Goal: Task Accomplishment & Management: Complete application form

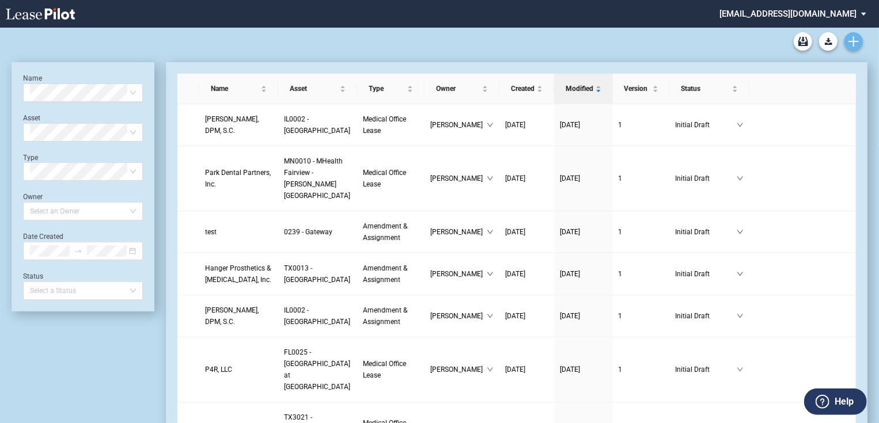
click at [856, 43] on icon "Create new document" at bounding box center [853, 41] width 10 height 10
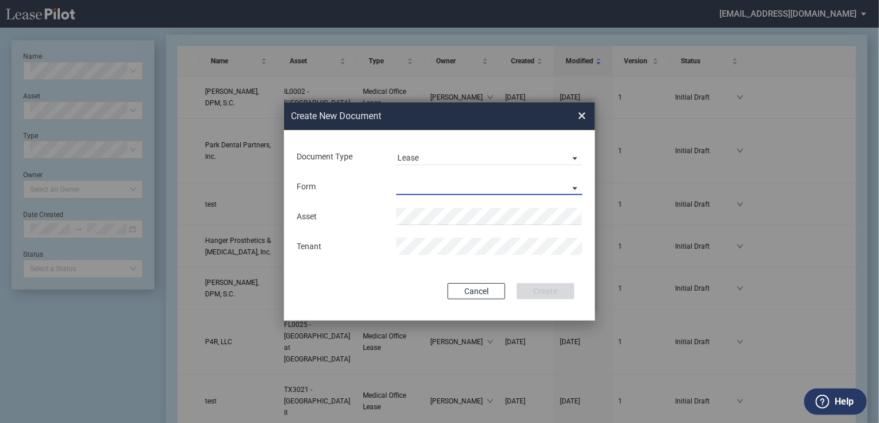
click at [489, 181] on md-select "Medical Office Lease Scottsdale Lease Louisville Lease 1370 Medical Place Lease…" at bounding box center [489, 186] width 186 height 17
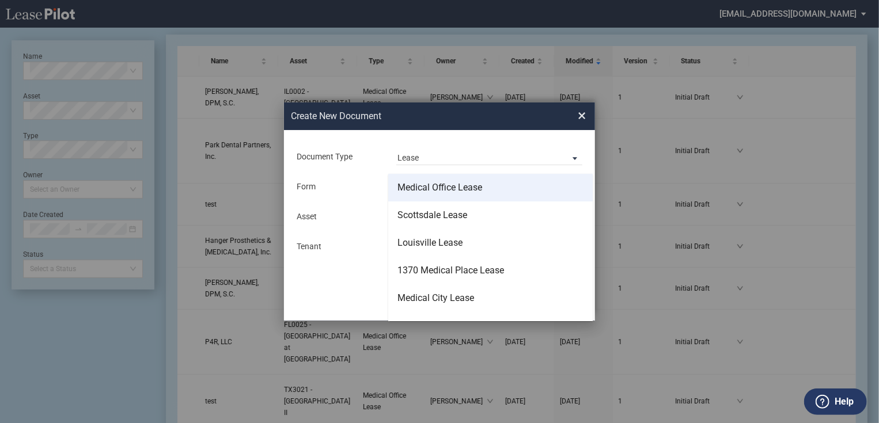
click at [454, 198] on md-option "Medical Office Lease" at bounding box center [490, 188] width 204 height 28
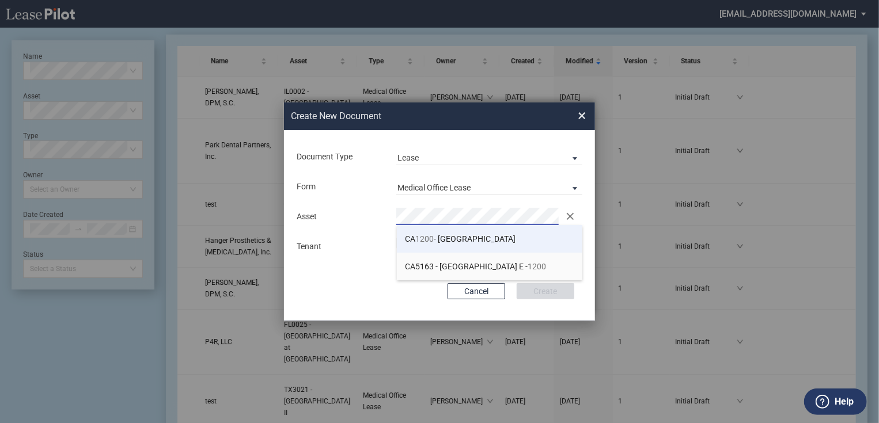
click at [430, 241] on span "1200" at bounding box center [425, 238] width 18 height 9
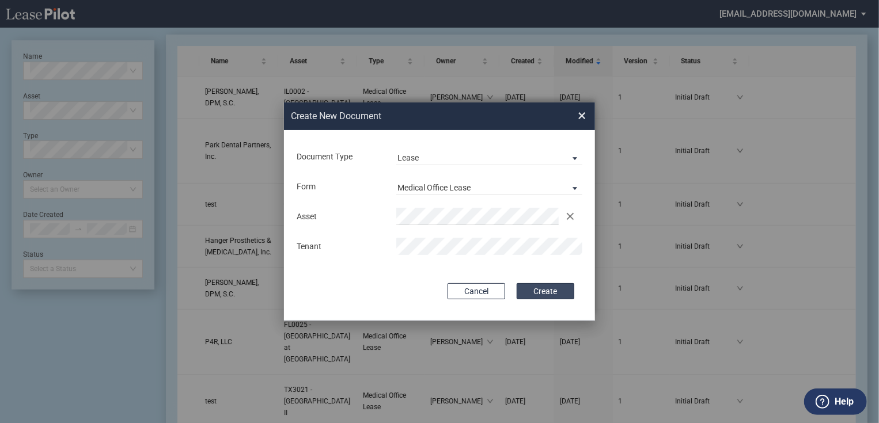
click at [523, 288] on button "Create" at bounding box center [546, 291] width 58 height 16
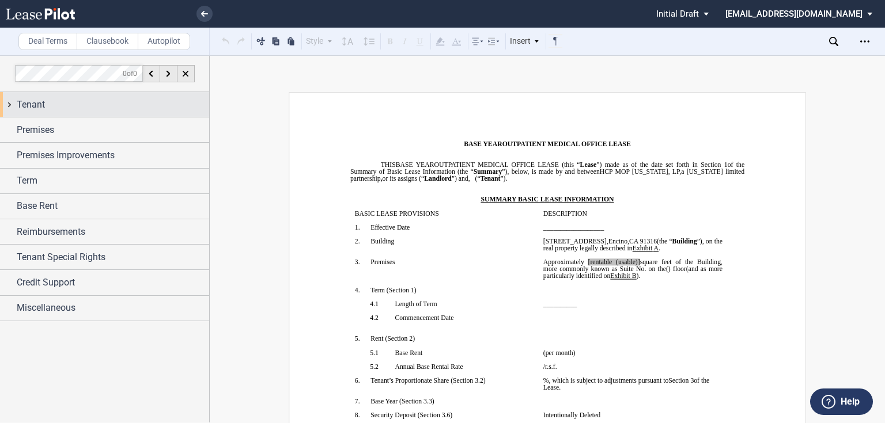
click at [84, 98] on div "Tenant" at bounding box center [113, 105] width 192 height 14
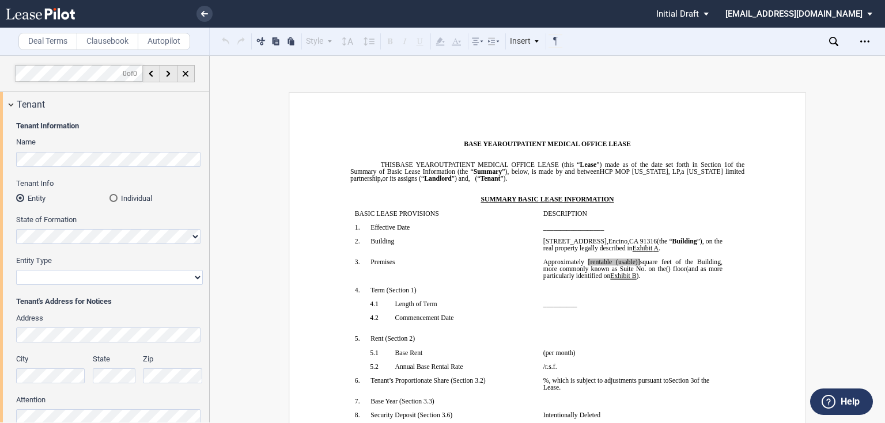
click at [124, 195] on md-radio-button "Individual" at bounding box center [155, 198] width 93 height 10
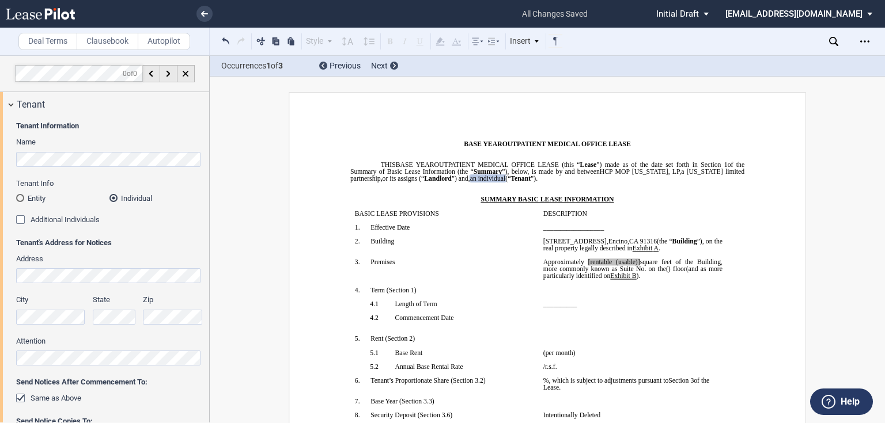
click at [8, 163] on div "Tenant Information Name Tenant Info Entity Individual State of Formation Entity…" at bounding box center [104, 290] width 209 height 346
click at [35, 199] on md-radio-button "Entity" at bounding box center [62, 198] width 93 height 10
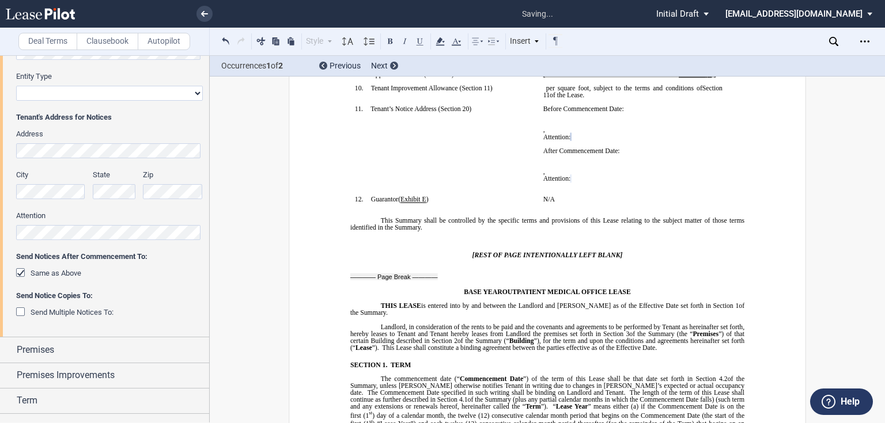
scroll to position [230, 0]
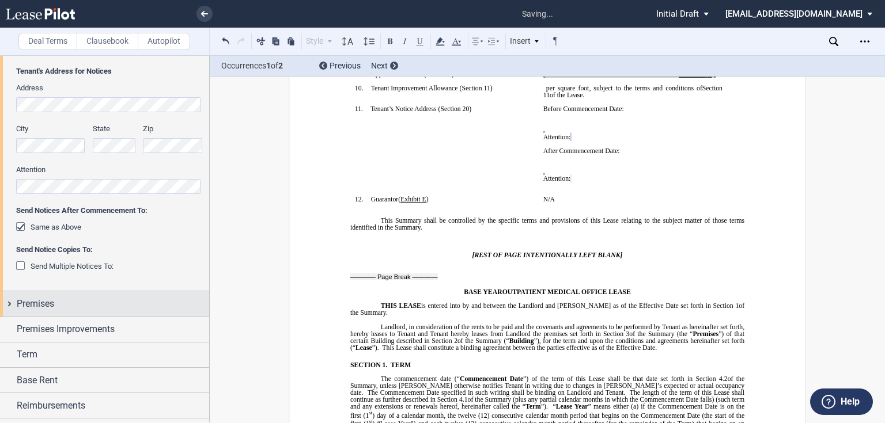
click at [31, 309] on span "Premises" at bounding box center [35, 304] width 37 height 14
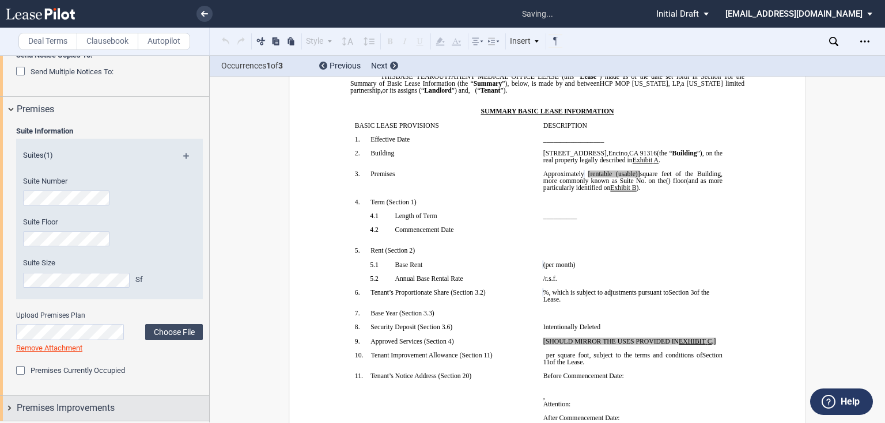
scroll to position [1, 0]
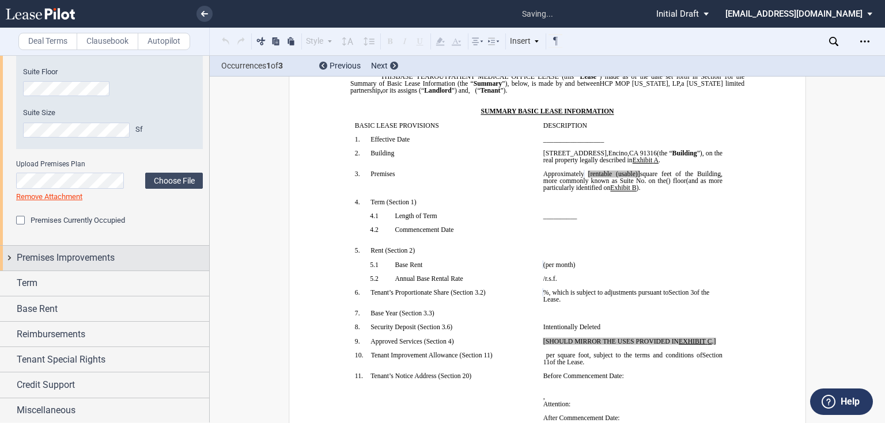
click at [104, 260] on span "Premises Improvements" at bounding box center [66, 258] width 98 height 14
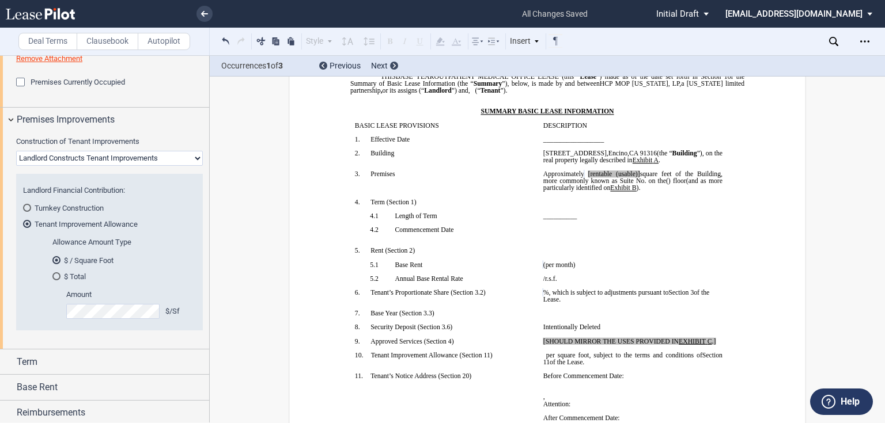
scroll to position [760, 0]
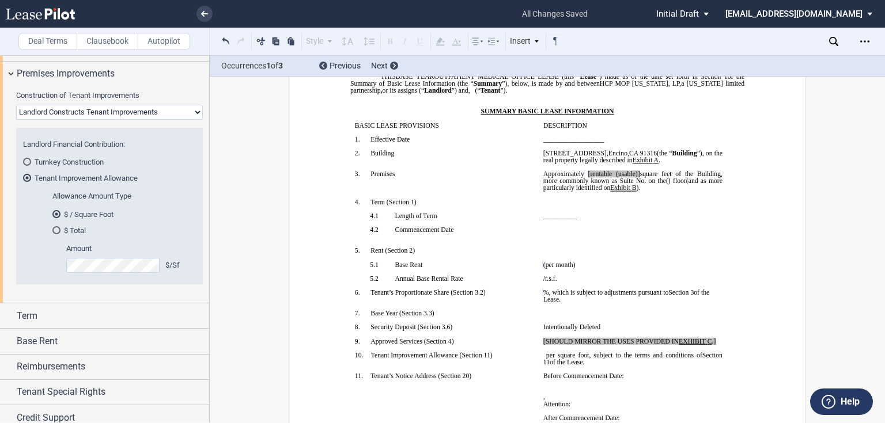
click at [69, 113] on select "Landlord Constructs Tenant Improvements Tenant Constructs Tenant Improvements "…" at bounding box center [109, 112] width 187 height 15
select select "none"
click at [16, 120] on select "Landlord Constructs Tenant Improvements Tenant Constructs Tenant Improvements "…" at bounding box center [109, 112] width 187 height 15
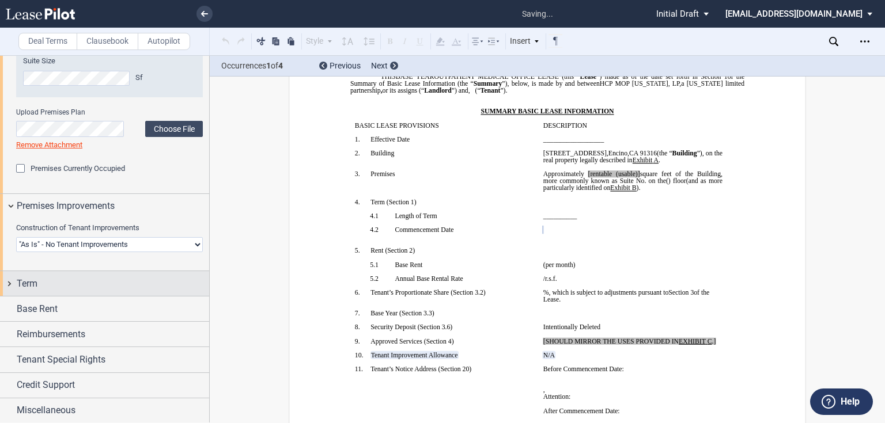
click at [51, 285] on div "Term" at bounding box center [113, 284] width 192 height 14
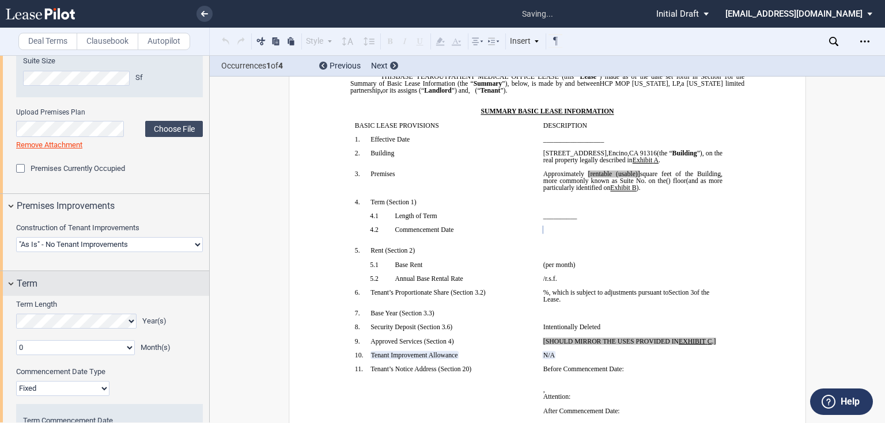
scroll to position [719, 0]
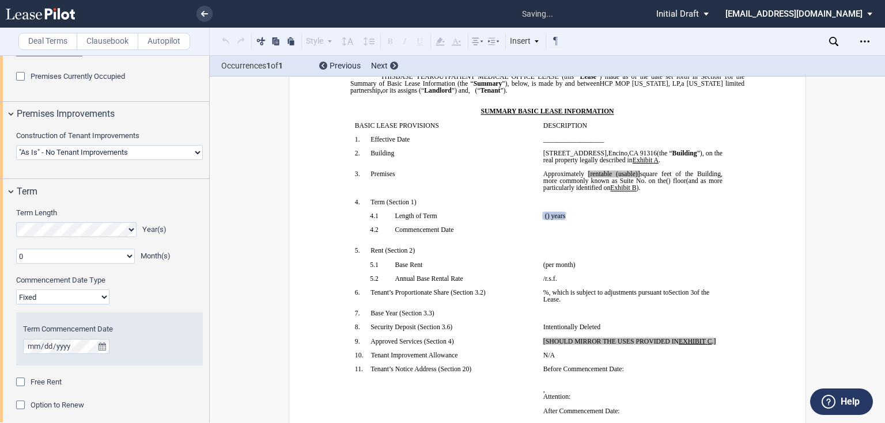
click at [48, 253] on select "0 1 2 3 4 5 6 7 8 9 10 11" at bounding box center [75, 256] width 119 height 15
select select "number:2"
click at [16, 249] on select "0 1 2 3 4 5 6 7 8 9 10 11" at bounding box center [75, 256] width 119 height 15
click at [41, 294] on select "Fixed Floating" at bounding box center [62, 297] width 93 height 15
select select "floating"
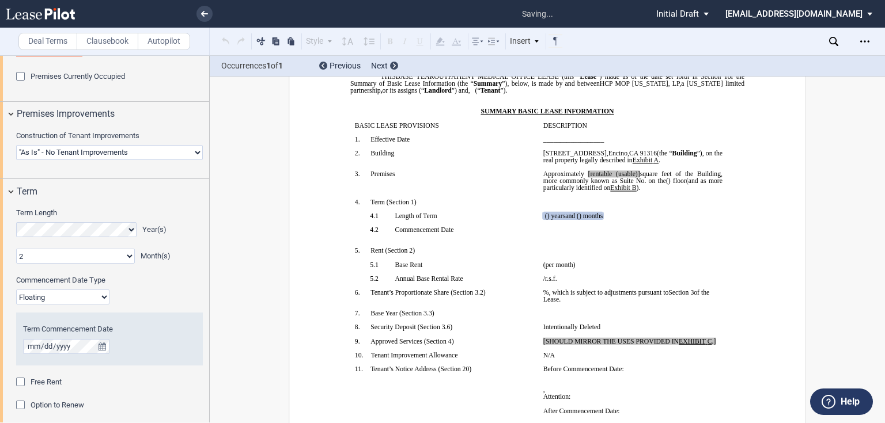
click at [16, 290] on select "Fixed Floating" at bounding box center [62, 297] width 93 height 15
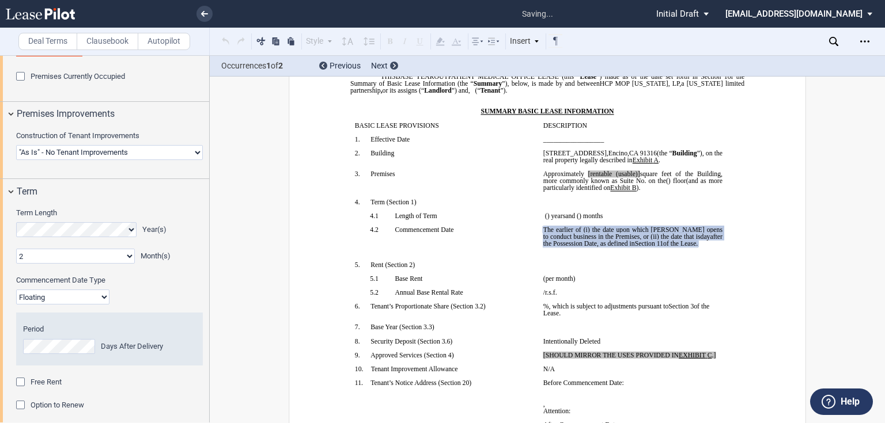
scroll to position [765, 0]
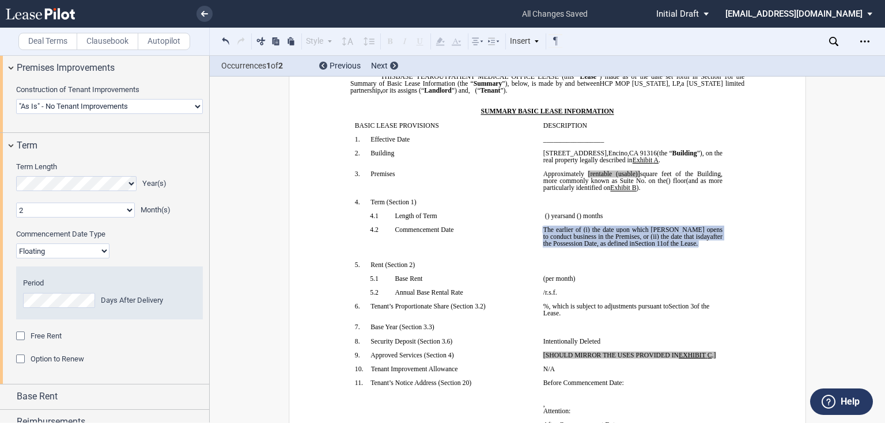
click at [47, 336] on span "Free Rent" at bounding box center [46, 336] width 31 height 9
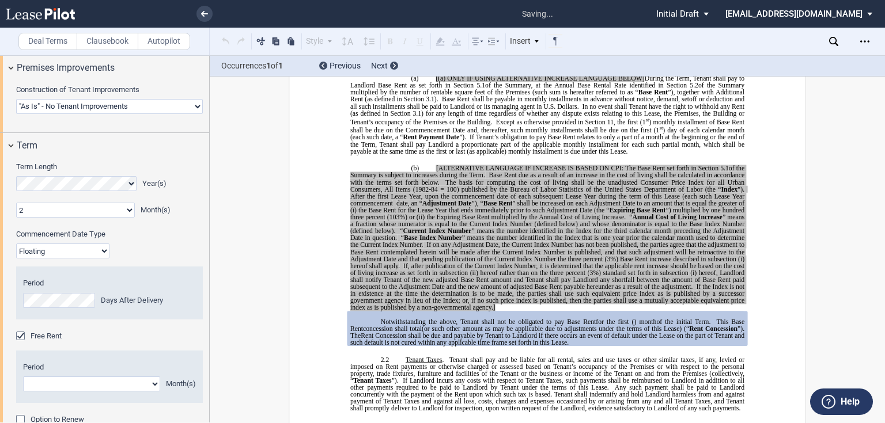
scroll to position [811, 0]
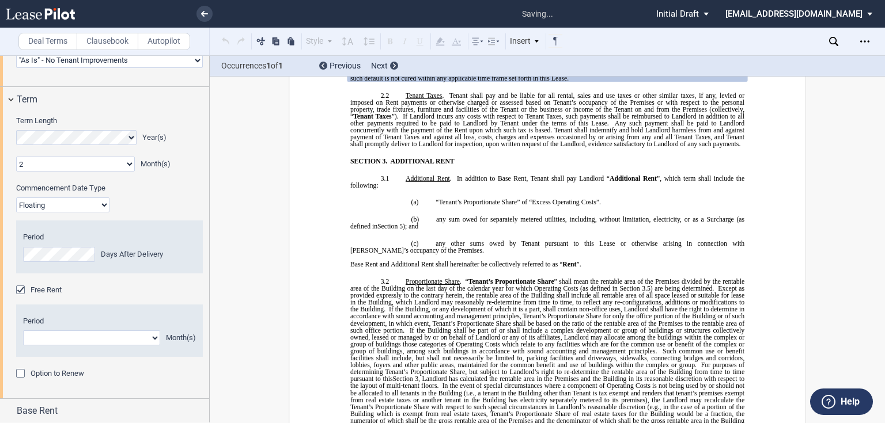
click at [53, 341] on select "1 2 3 4 5 6 7 8 9 10 11" at bounding box center [91, 338] width 137 height 15
select select "number:2"
click at [23, 331] on select "1 2 3 4 5 6 7 8 9 10 11" at bounding box center [91, 338] width 137 height 15
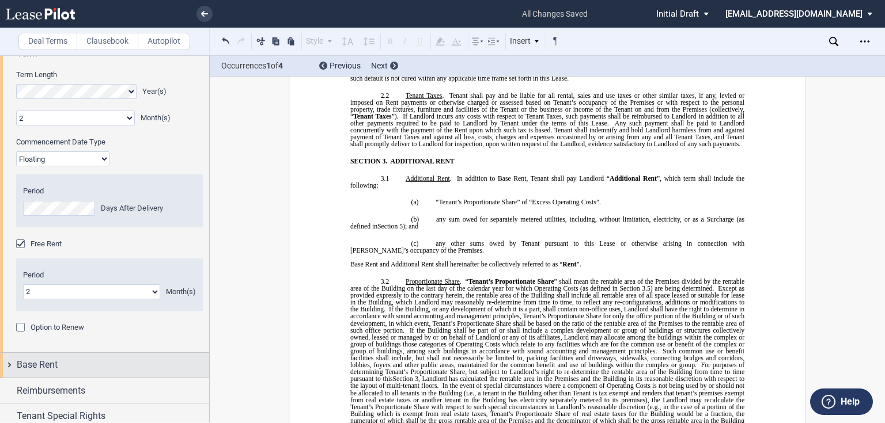
click at [80, 358] on div "Base Rent" at bounding box center [113, 365] width 192 height 14
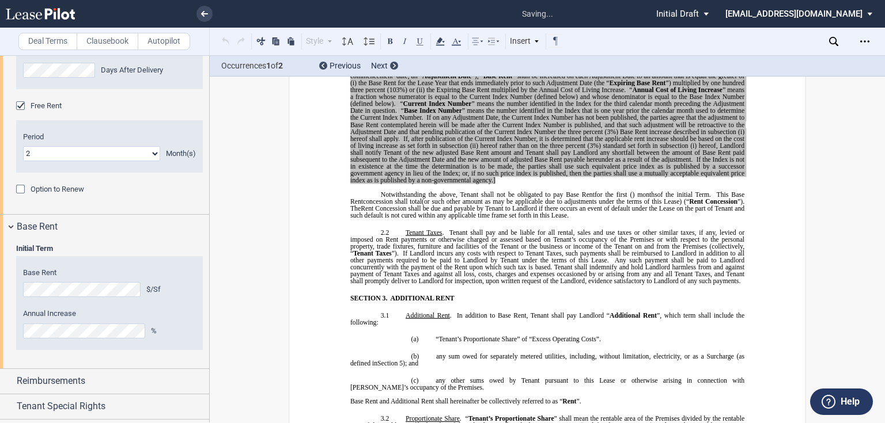
scroll to position [202, 0]
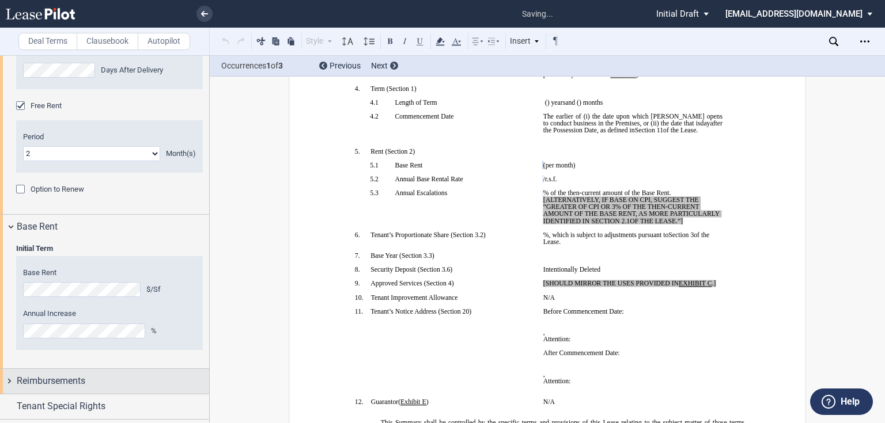
click at [68, 381] on span "Reimbursements" at bounding box center [51, 381] width 69 height 14
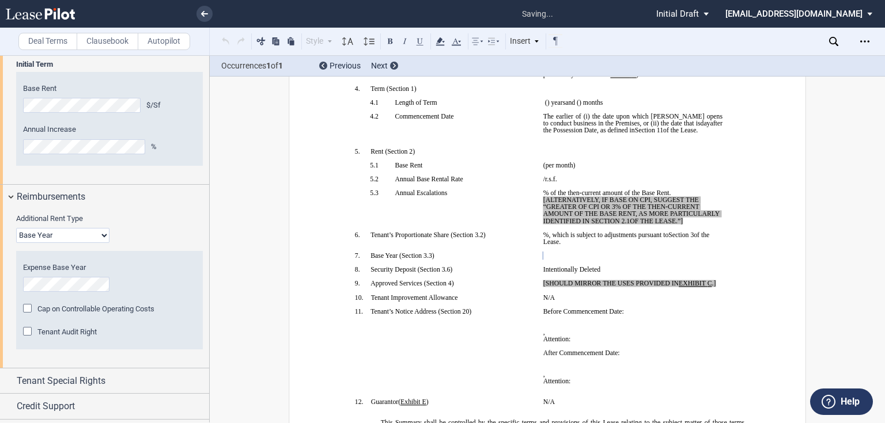
scroll to position [1201, 0]
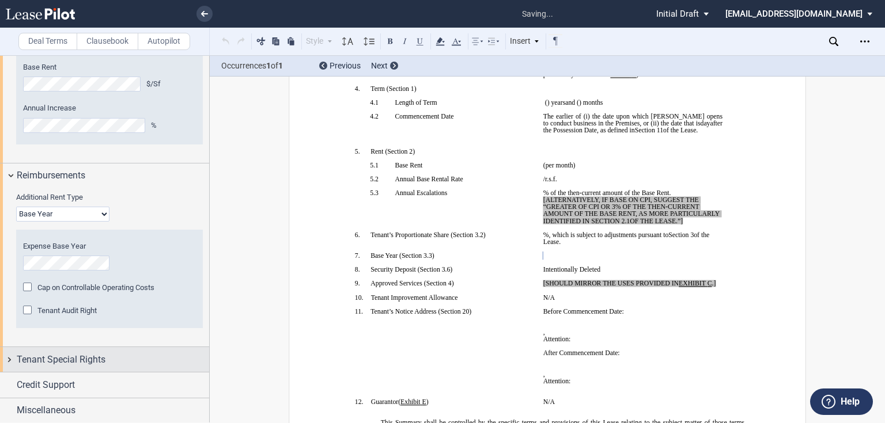
click at [41, 358] on span "Tenant Special Rights" at bounding box center [61, 360] width 89 height 14
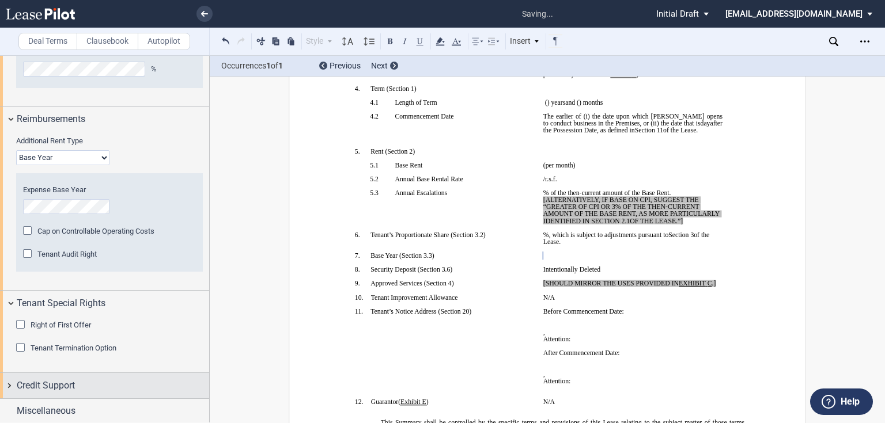
click at [106, 375] on div "Credit Support" at bounding box center [104, 385] width 209 height 25
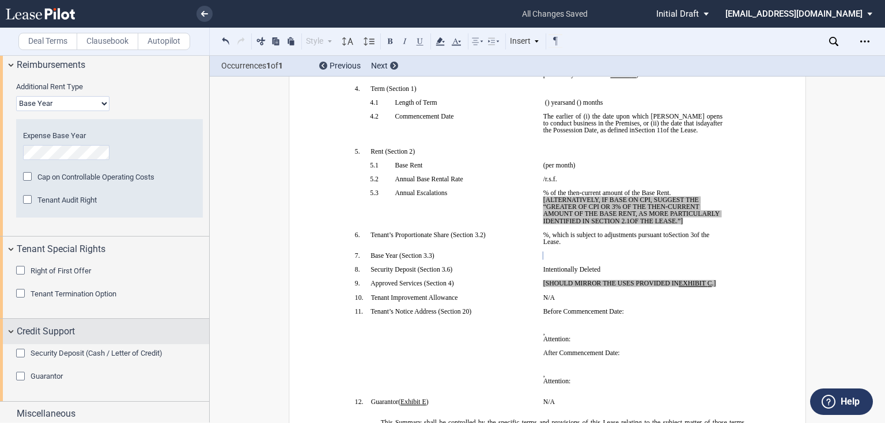
scroll to position [1315, 0]
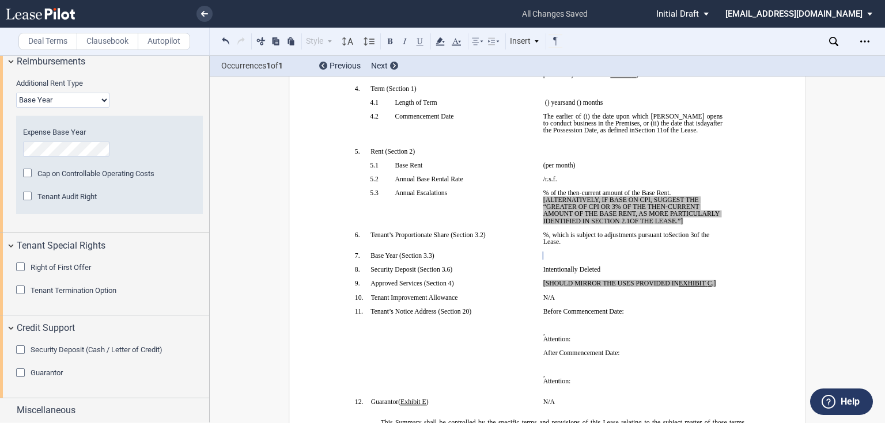
click at [88, 346] on span "Security Deposit (Cash / Letter of Credit)" at bounding box center [97, 350] width 132 height 9
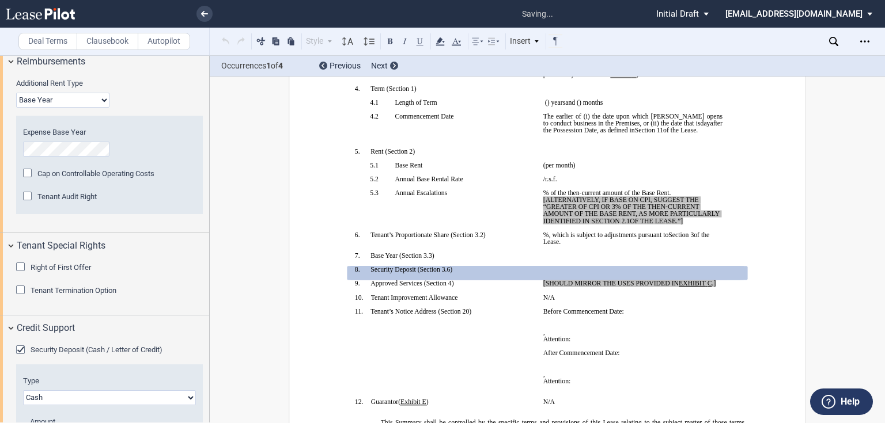
scroll to position [1407, 0]
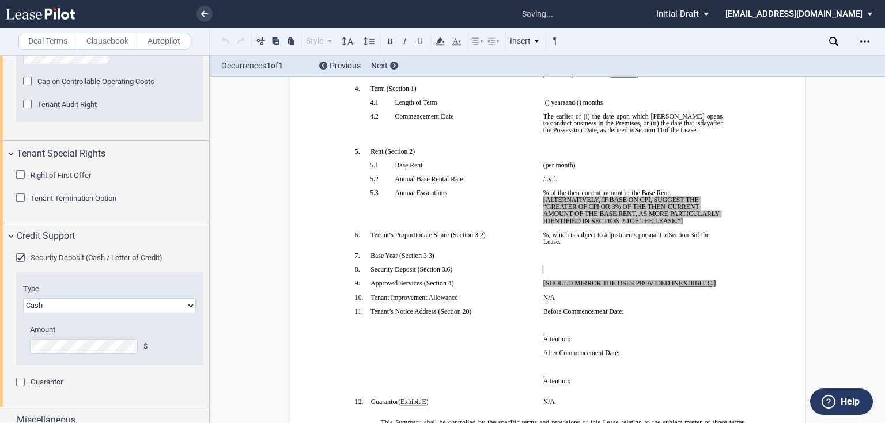
click at [51, 380] on span "Guarantor" at bounding box center [47, 382] width 32 height 9
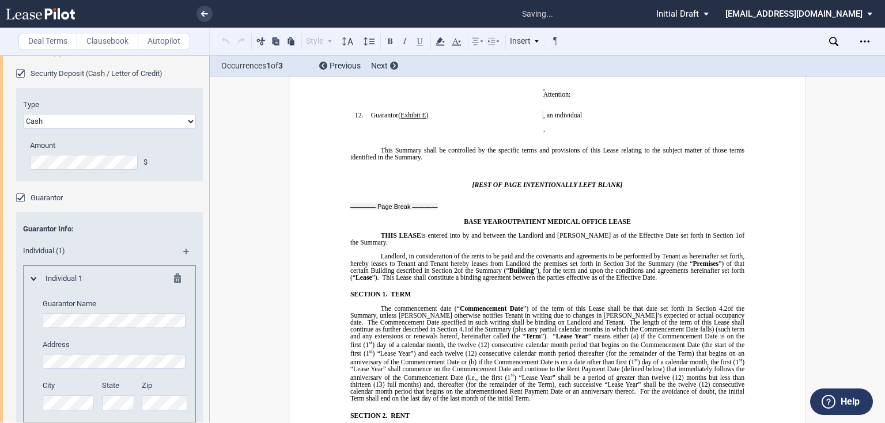
scroll to position [1697, 0]
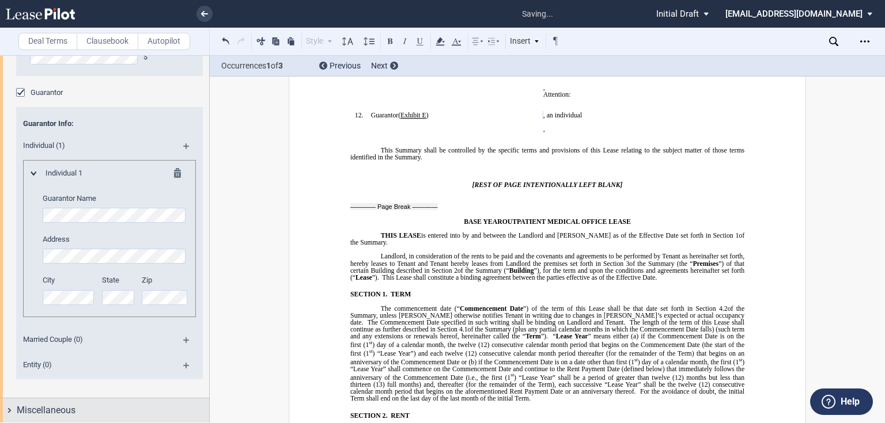
click at [68, 411] on span "Miscellaneous" at bounding box center [46, 411] width 59 height 14
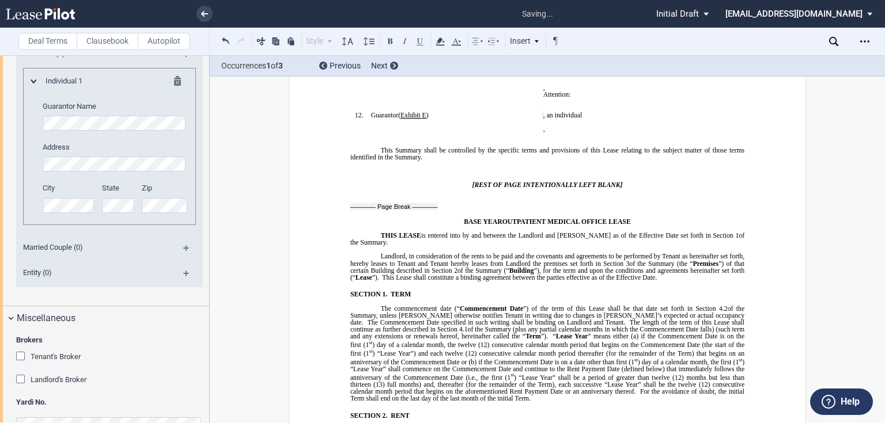
scroll to position [1817, 0]
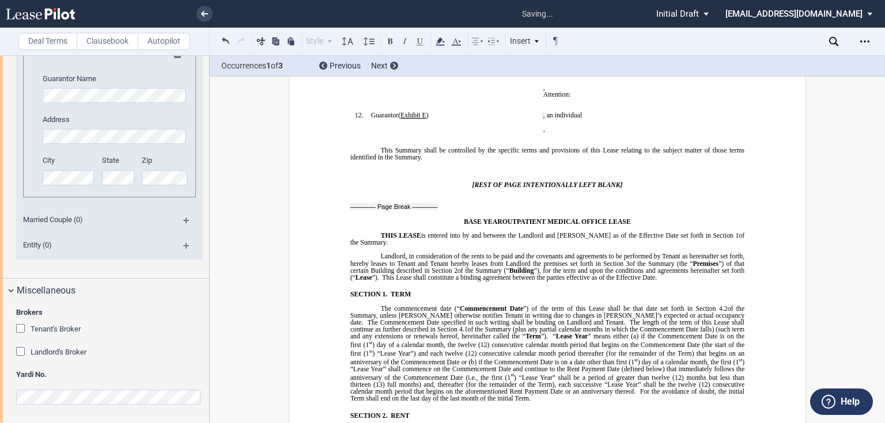
click at [43, 352] on span "Landlord's Broker" at bounding box center [59, 352] width 56 height 9
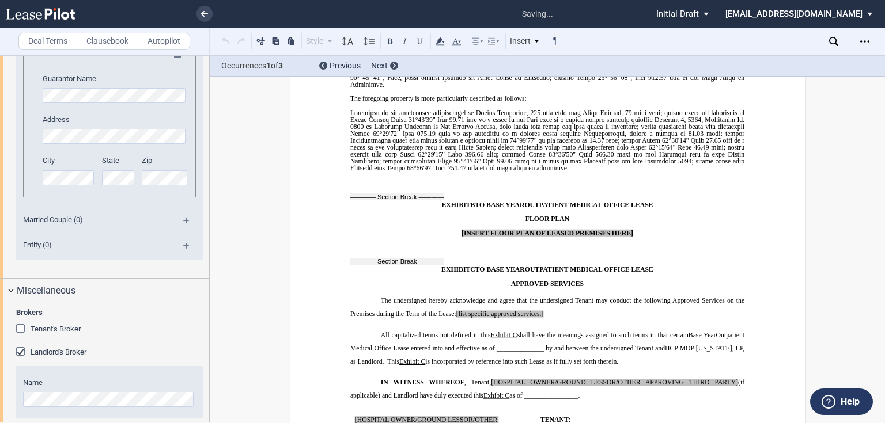
scroll to position [10607, 0]
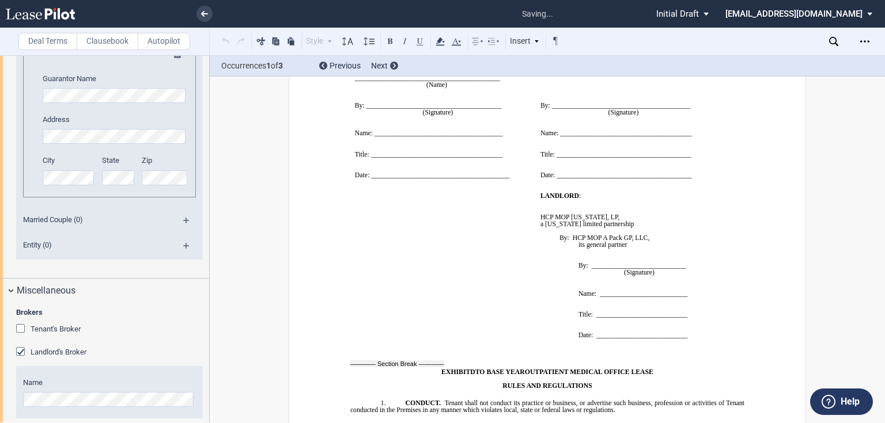
click at [46, 332] on div "Tenant's Broker" at bounding box center [56, 329] width 50 height 10
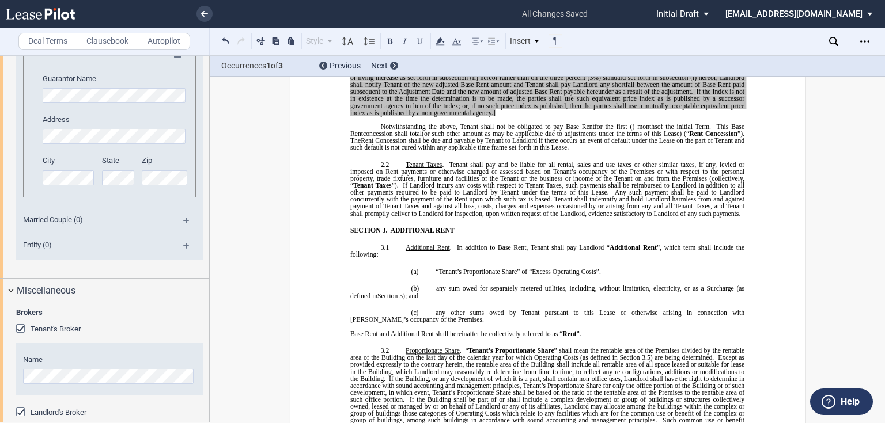
scroll to position [932, 0]
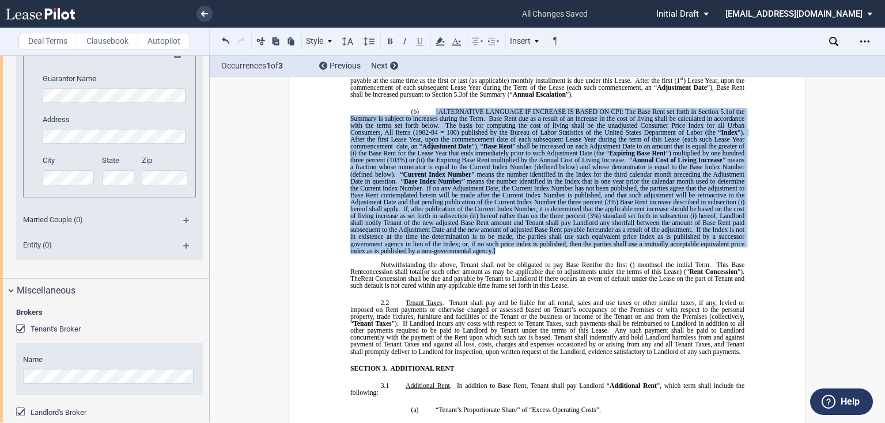
drag, startPoint x: 497, startPoint y: 396, endPoint x: 431, endPoint y: 233, distance: 176.4
click at [431, 233] on p "(b) [ALTERNATIVE LANGUAGE IF INCREASE IS BASED ON CPI: The Base Rent set forth …" at bounding box center [547, 181] width 394 height 146
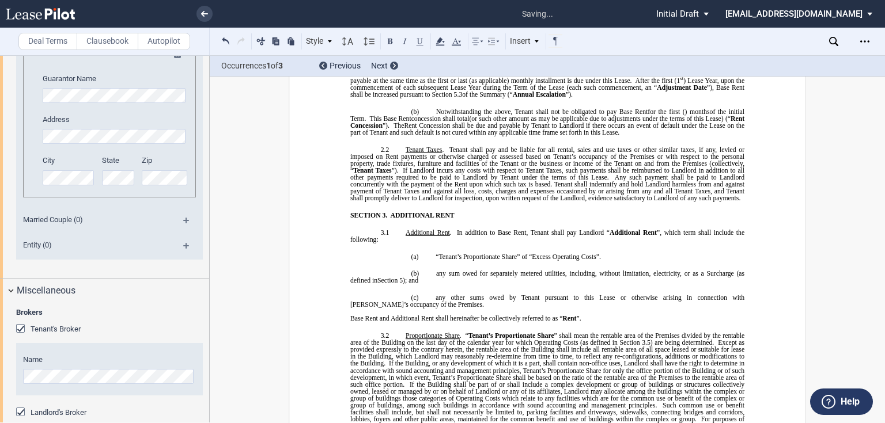
drag, startPoint x: 431, startPoint y: 117, endPoint x: 645, endPoint y: 111, distance: 214.3
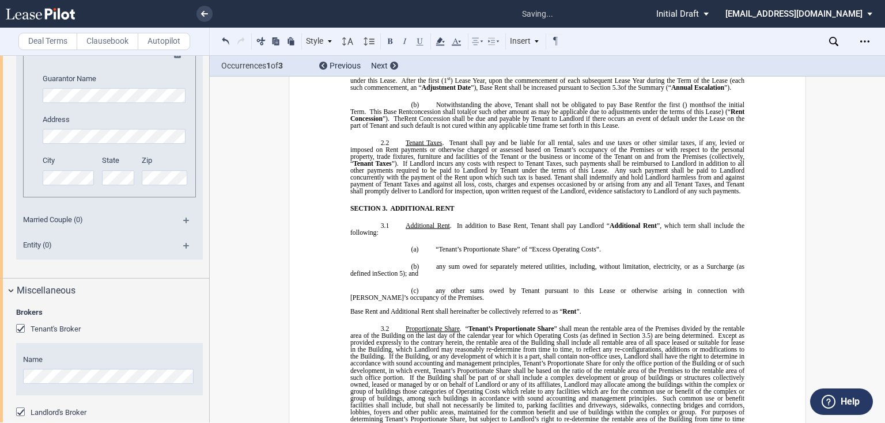
click at [417, 91] on p "(a) ﻿ During the Term, Tenant shall pay to Landlord Base Rent as set forth in S…" at bounding box center [547, 46] width 394 height 89
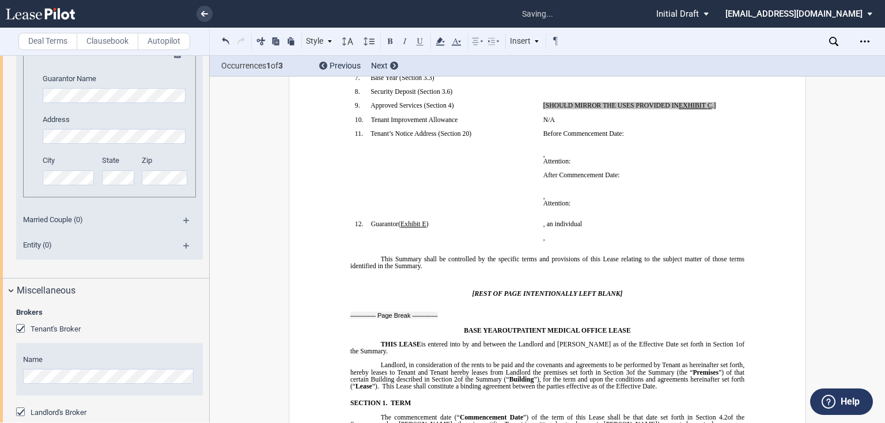
scroll to position [333, 0]
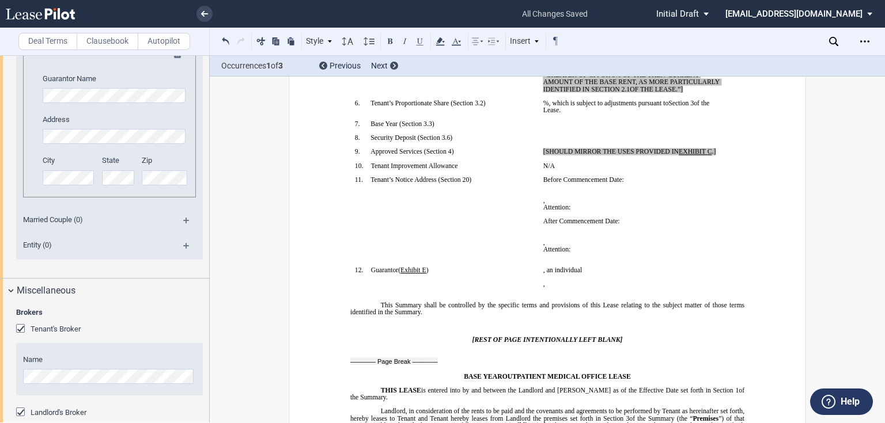
drag, startPoint x: 716, startPoint y: 207, endPoint x: 533, endPoint y: 208, distance: 183.7
click at [533, 162] on tr "!!SET_LEVEL_0!! !!SBL_LEVEL_1!! 9. Approved Services ( ﻿ Section 4 ﻿ ) ﻿ [SHOUL…" at bounding box center [538, 156] width 377 height 14
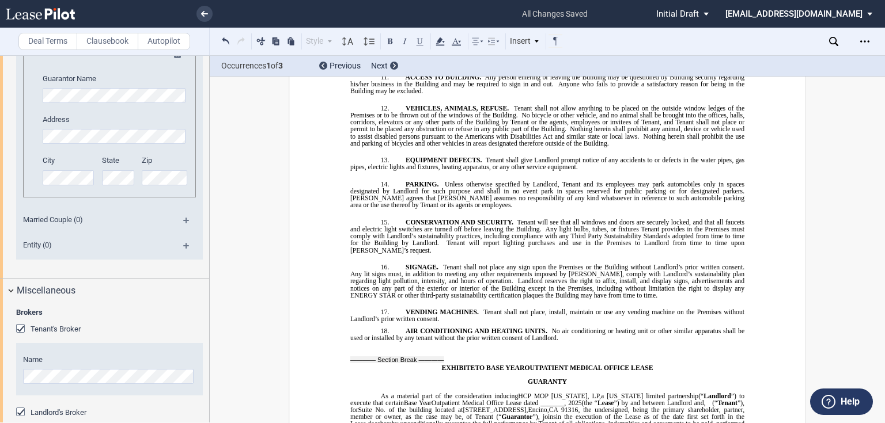
scroll to position [11336, 0]
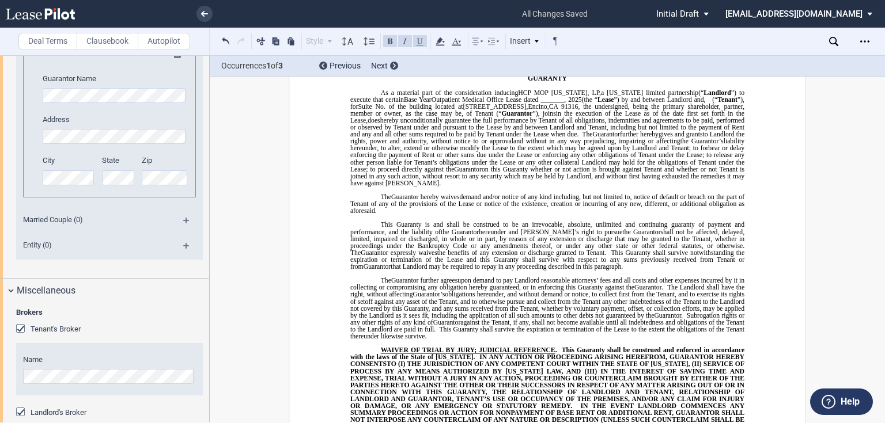
drag, startPoint x: 551, startPoint y: 250, endPoint x: 454, endPoint y: 252, distance: 96.8
drag, startPoint x: 489, startPoint y: 321, endPoint x: 732, endPoint y: 320, distance: 242.4
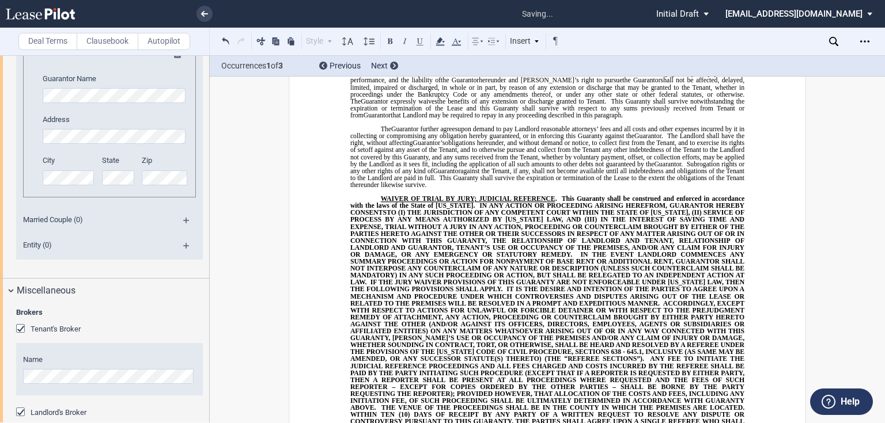
scroll to position [11612, 0]
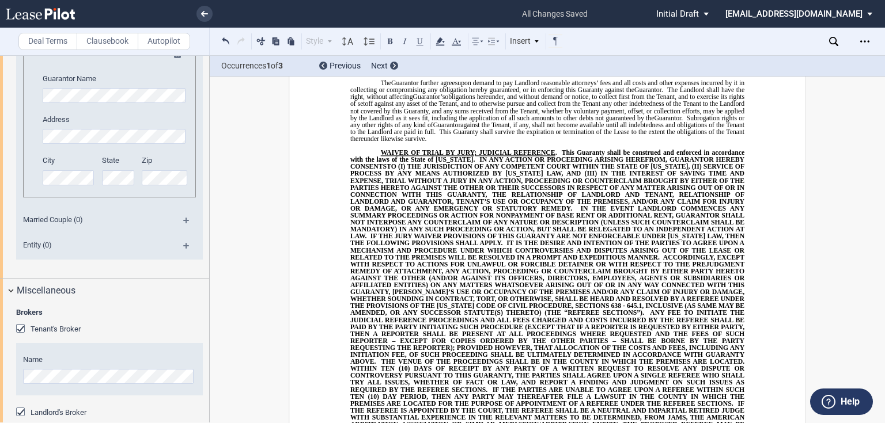
drag, startPoint x: 367, startPoint y: 355, endPoint x: 504, endPoint y: 312, distance: 143.1
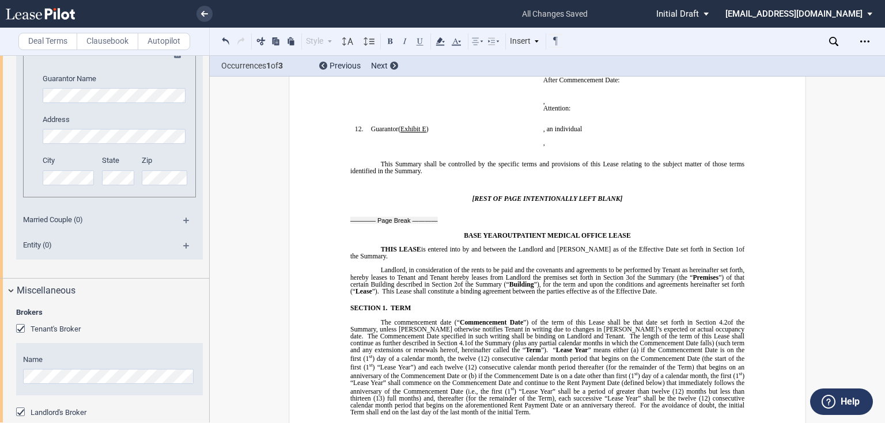
scroll to position [290, 0]
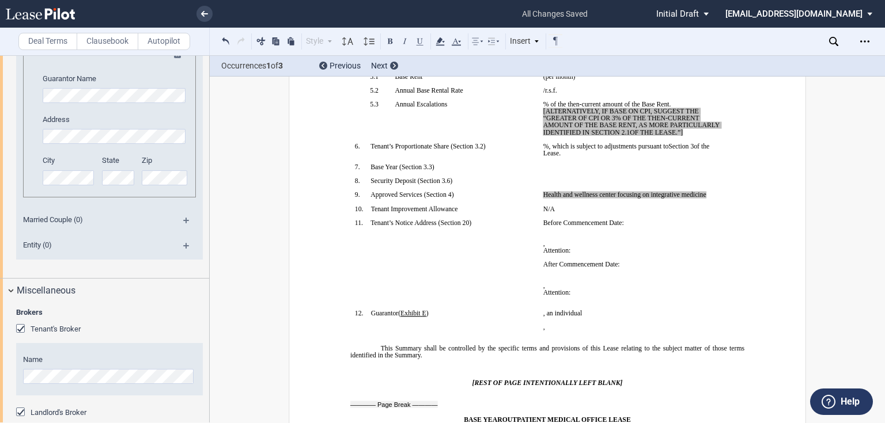
drag, startPoint x: 688, startPoint y: 179, endPoint x: 538, endPoint y: 155, distance: 151.7
click at [538, 143] on td "﻿ ﻿ % of the then-current amount of the Base Rent. [ALTERNATIVELY, IF BASE ON C…" at bounding box center [632, 122] width 188 height 42
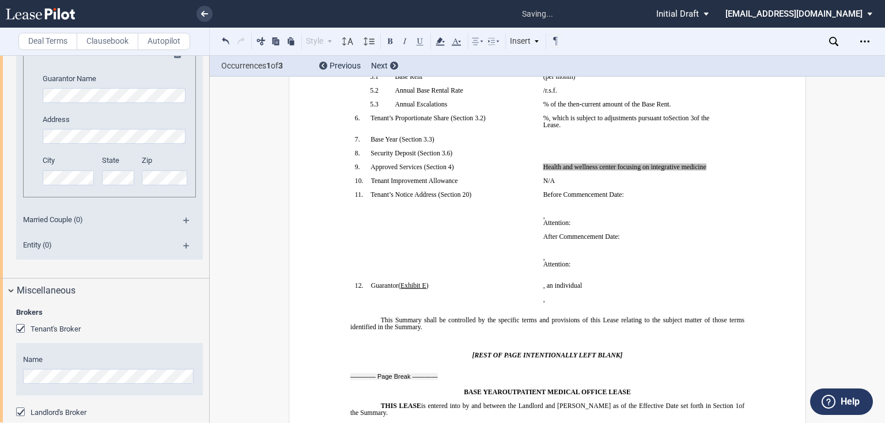
scroll to position [106, 0]
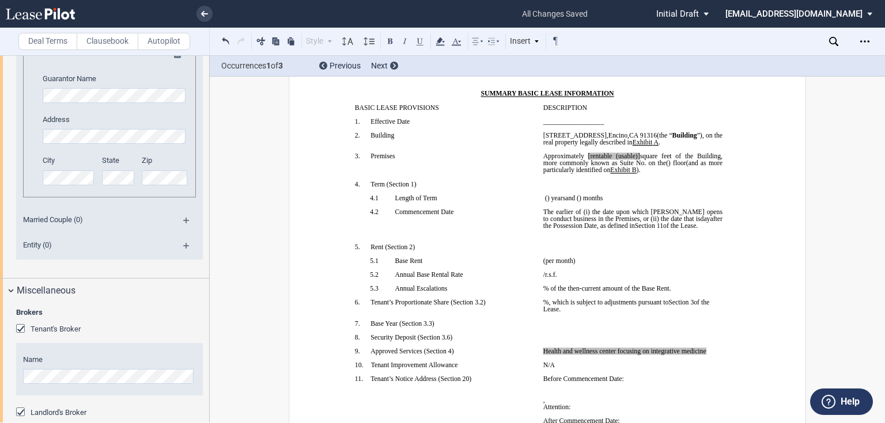
click at [606, 160] on span "[rentable (usable)]" at bounding box center [614, 156] width 52 height 7
drag, startPoint x: 600, startPoint y: 178, endPoint x: 607, endPoint y: 178, distance: 6.9
click at [588, 160] on span at bounding box center [586, 156] width 4 height 7
drag, startPoint x: 618, startPoint y: 174, endPoint x: 644, endPoint y: 177, distance: 26.0
click at [644, 166] on span "Approximately ﻿ ﻿ rentable (usable)] square feet of the Building, more commonly…" at bounding box center [633, 160] width 181 height 14
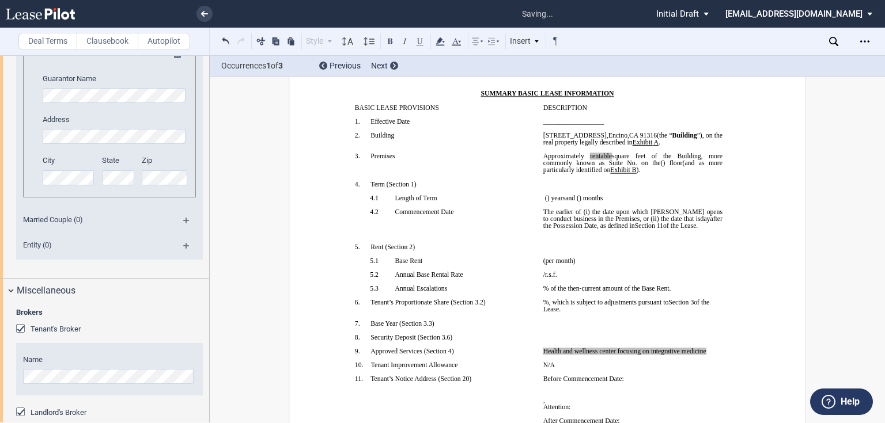
scroll to position [152, 0]
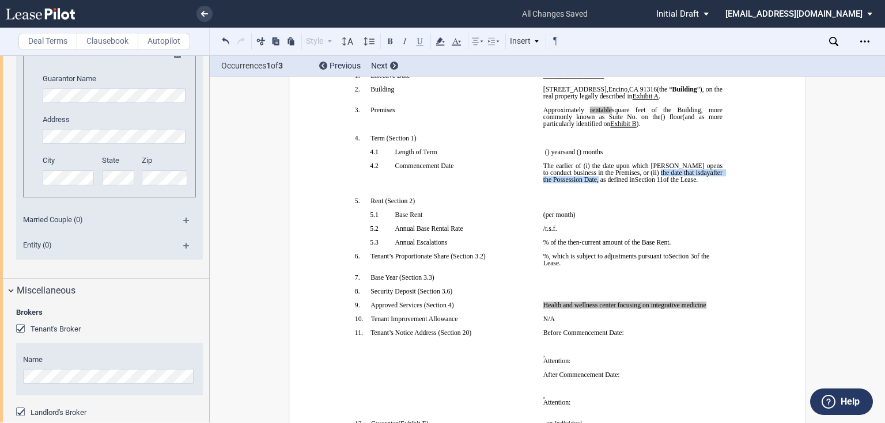
drag, startPoint x: 631, startPoint y: 204, endPoint x: 593, endPoint y: 210, distance: 38.9
click at [593, 183] on span "The earlier of (i) the date upon which [PERSON_NAME] opens to conduct business …" at bounding box center [633, 172] width 181 height 21
click at [609, 190] on p "﻿" at bounding box center [632, 186] width 179 height 7
click at [610, 183] on p "﻿ ﻿ The earlier of (i) the date upon which [PERSON_NAME] opens to conduct busin…" at bounding box center [632, 172] width 179 height 21
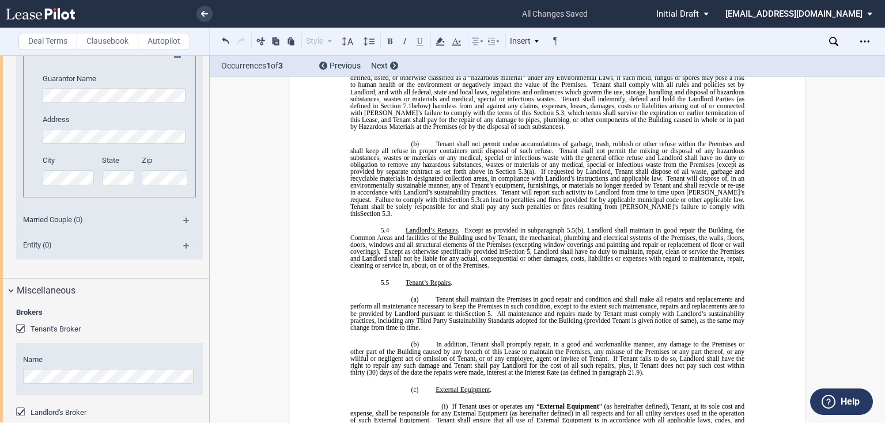
scroll to position [3377, 0]
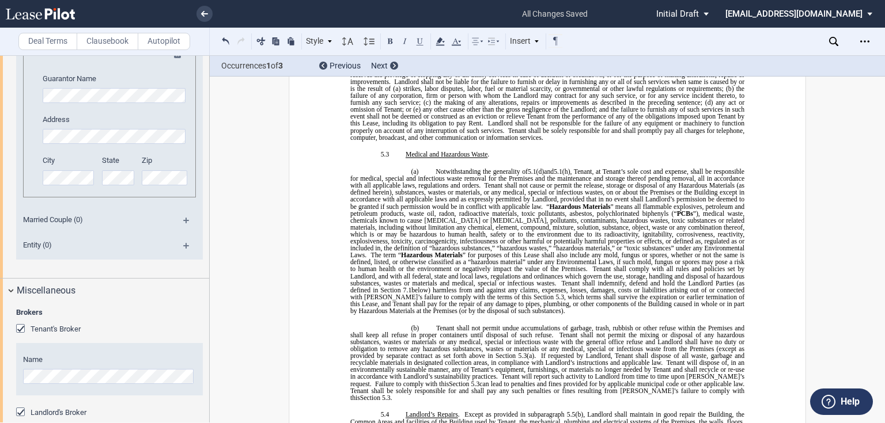
drag, startPoint x: 445, startPoint y: 262, endPoint x: 339, endPoint y: 254, distance: 106.3
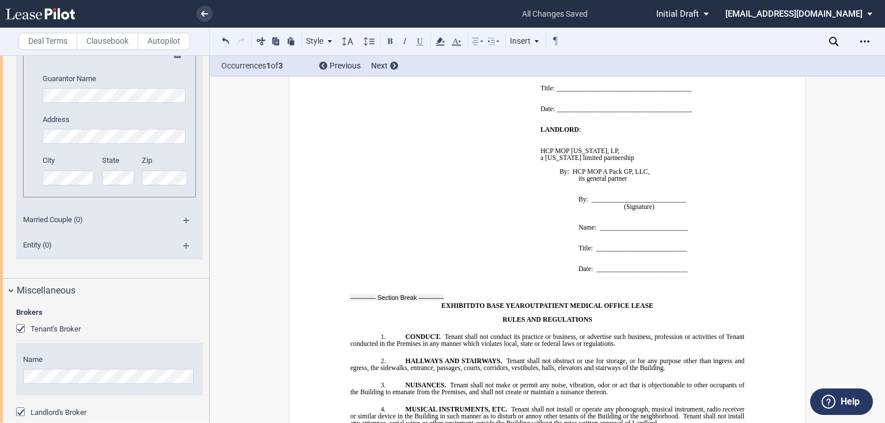
scroll to position [10287, 0]
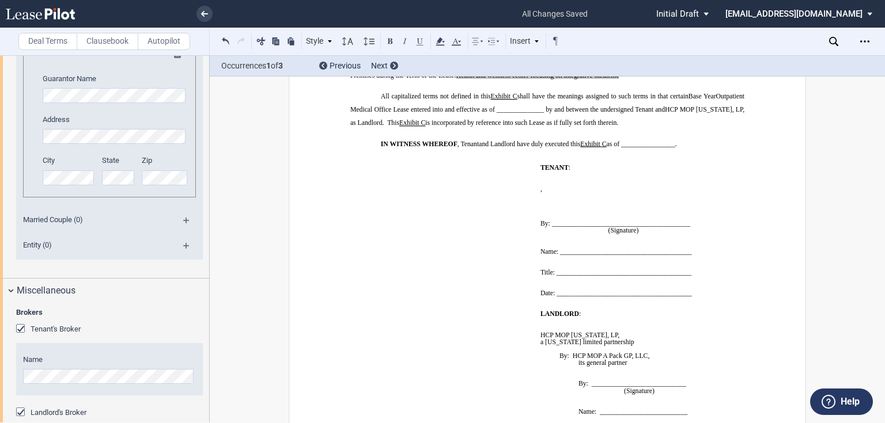
drag, startPoint x: 546, startPoint y: 327, endPoint x: 595, endPoint y: 314, distance: 51.3
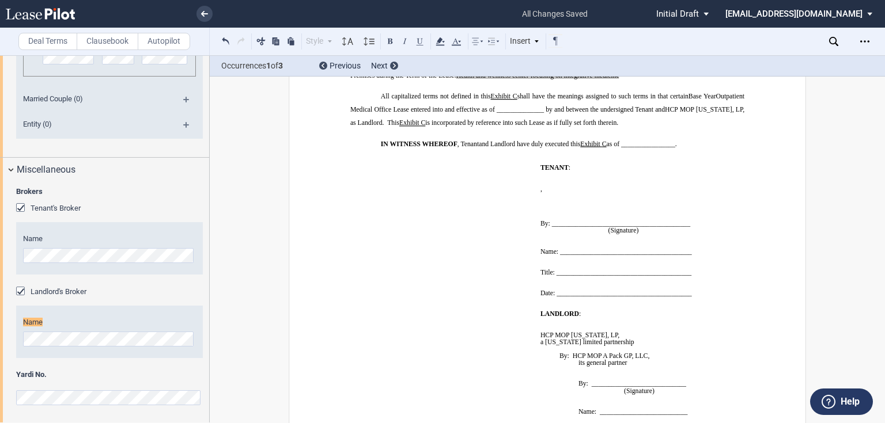
click at [124, 346] on div "Name" at bounding box center [109, 332] width 187 height 52
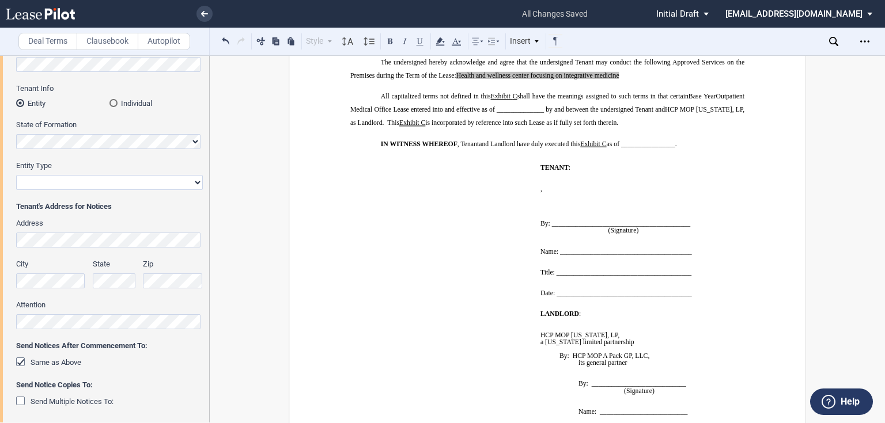
scroll to position [0, 0]
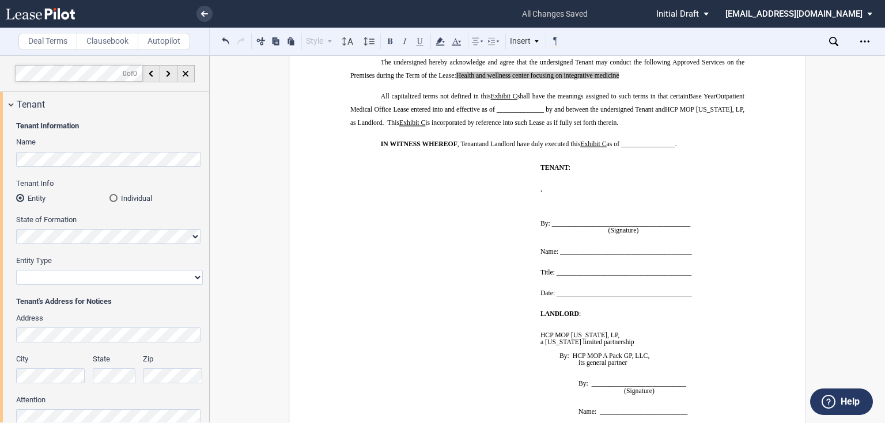
click at [114, 44] on label "Clausebook" at bounding box center [108, 41] width 62 height 17
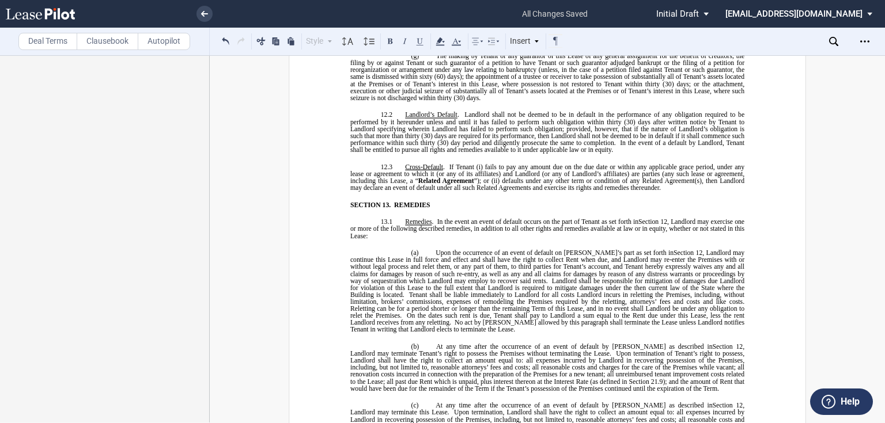
scroll to position [5712, 0]
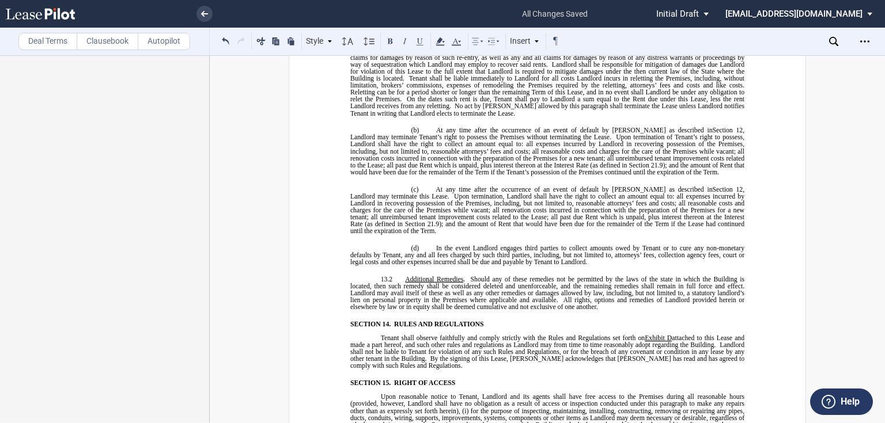
drag, startPoint x: 404, startPoint y: 276, endPoint x: 575, endPoint y: 278, distance: 170.5
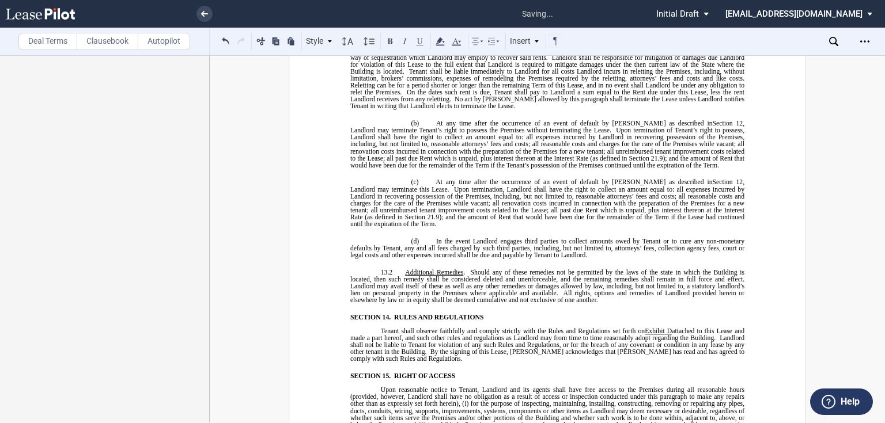
drag, startPoint x: 428, startPoint y: 295, endPoint x: 423, endPoint y: 293, distance: 5.9
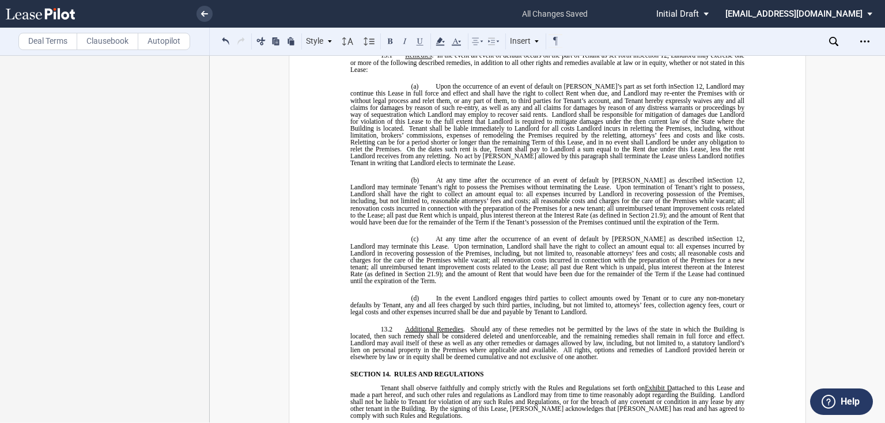
drag, startPoint x: 591, startPoint y: 320, endPoint x: 487, endPoint y: 313, distance: 104.5
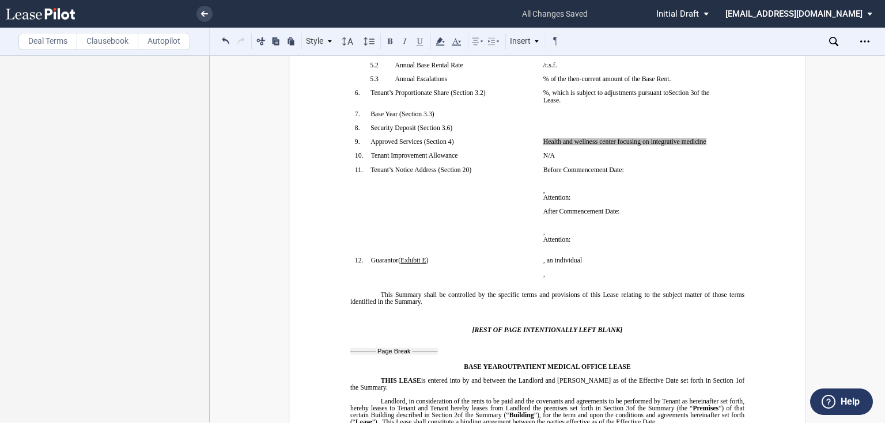
scroll to position [507, 0]
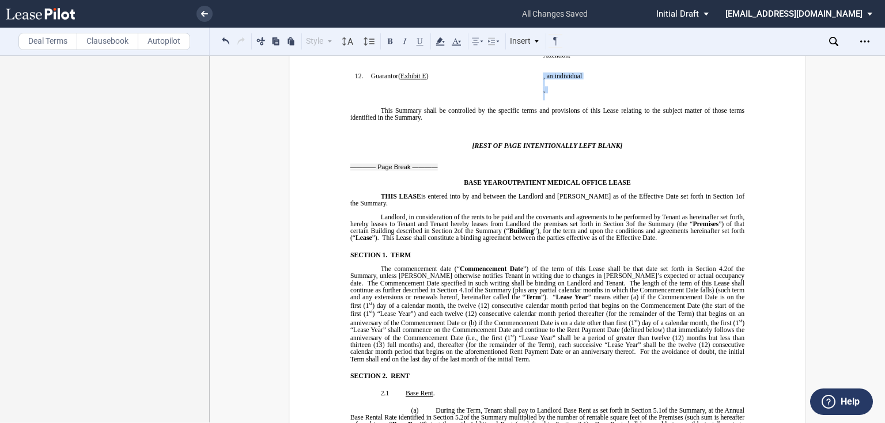
click at [543, 100] on div "﻿ ﻿ , an individual ﻿ ﻿ ﻿ ﻿ , ﻿ ﻿ ﻿ ﻿" at bounding box center [632, 87] width 179 height 28
click at [440, 42] on icon at bounding box center [440, 42] width 14 height 14
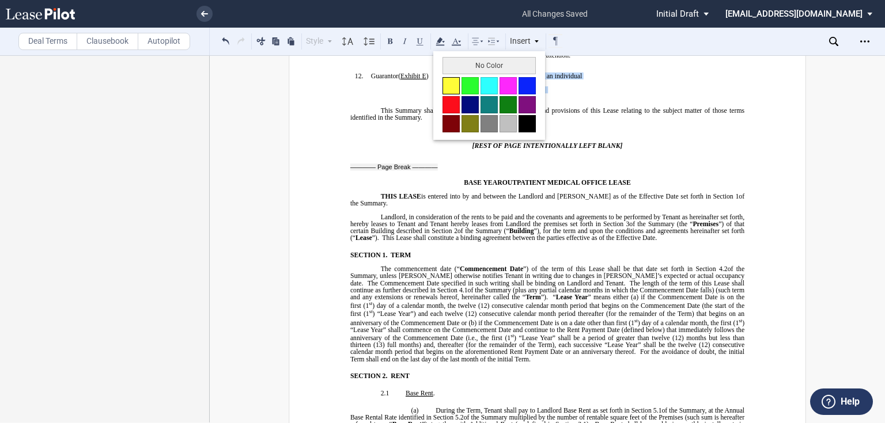
click at [442, 87] on button at bounding box center [450, 85] width 17 height 17
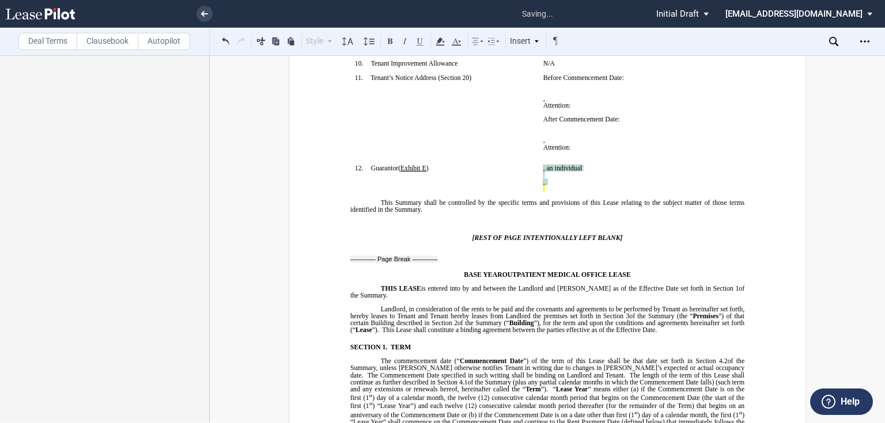
scroll to position [322, 0]
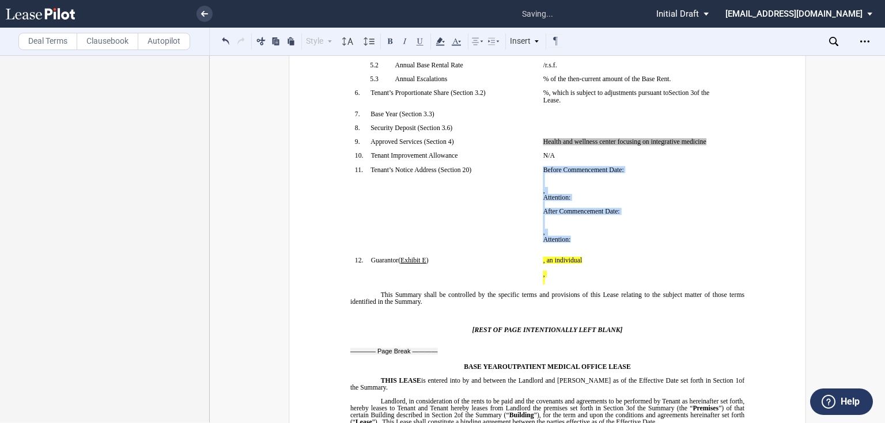
drag, startPoint x: 629, startPoint y: 306, endPoint x: 540, endPoint y: 227, distance: 119.2
click at [540, 227] on td "Before Commencement Date: ﻿ ﻿ ﻿ ﻿ ﻿ , ﻿ ﻿ ﻿ ﻿ Attention: ﻿ ﻿ ﻿ After Commenceme…" at bounding box center [632, 211] width 188 height 90
click at [443, 41] on use at bounding box center [439, 41] width 9 height 8
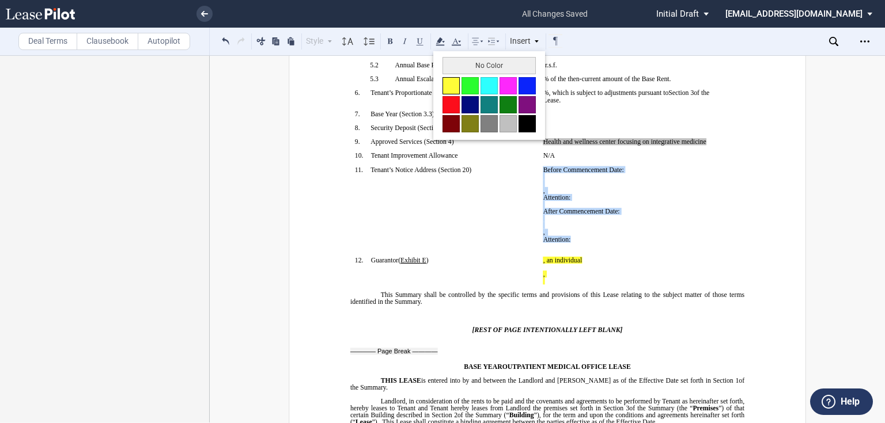
click at [452, 86] on button at bounding box center [450, 85] width 17 height 17
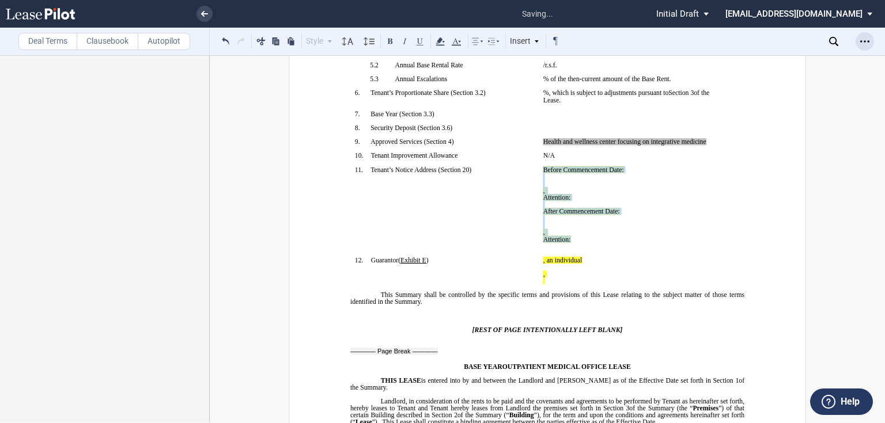
click at [865, 41] on use "Open Lease options menu" at bounding box center [864, 41] width 9 height 2
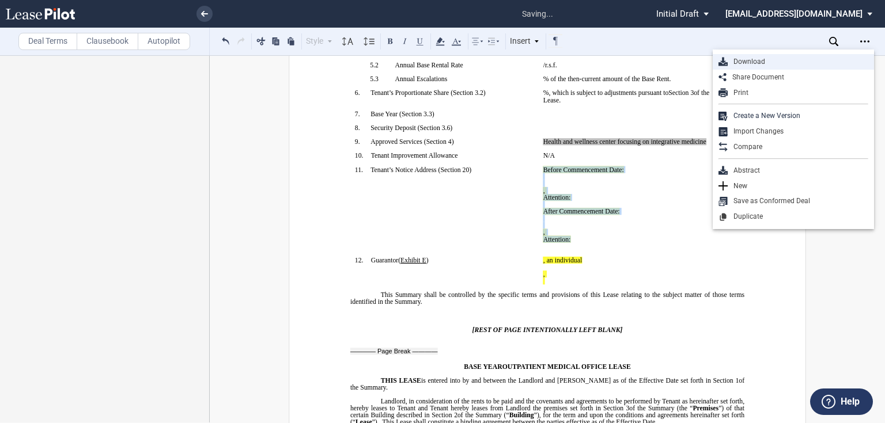
click at [746, 61] on div "Download" at bounding box center [797, 62] width 141 height 10
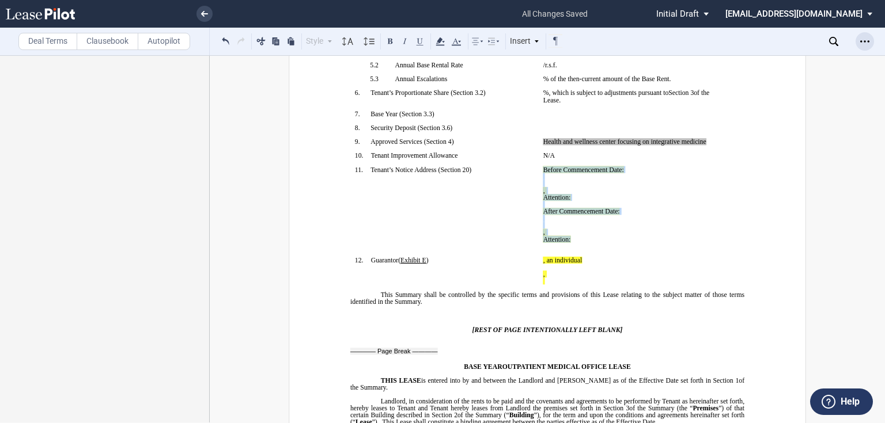
click at [863, 40] on icon "Open Lease options menu" at bounding box center [864, 41] width 9 height 9
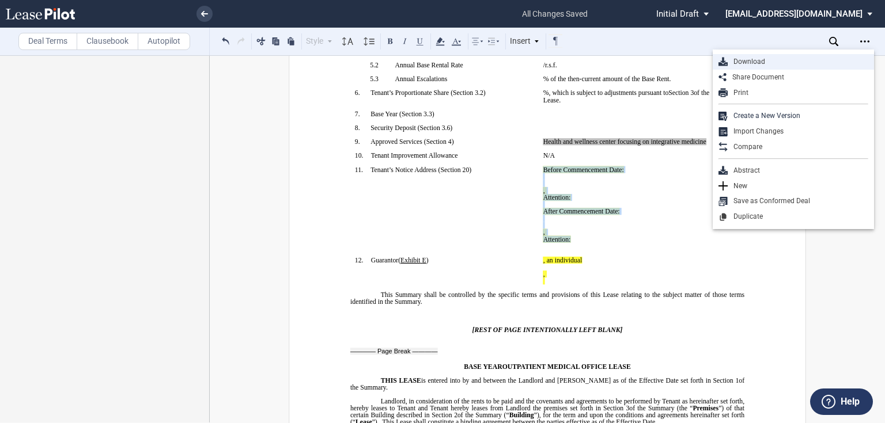
click at [826, 57] on div "Download" at bounding box center [797, 62] width 141 height 10
